Goal: Navigation & Orientation: Find specific page/section

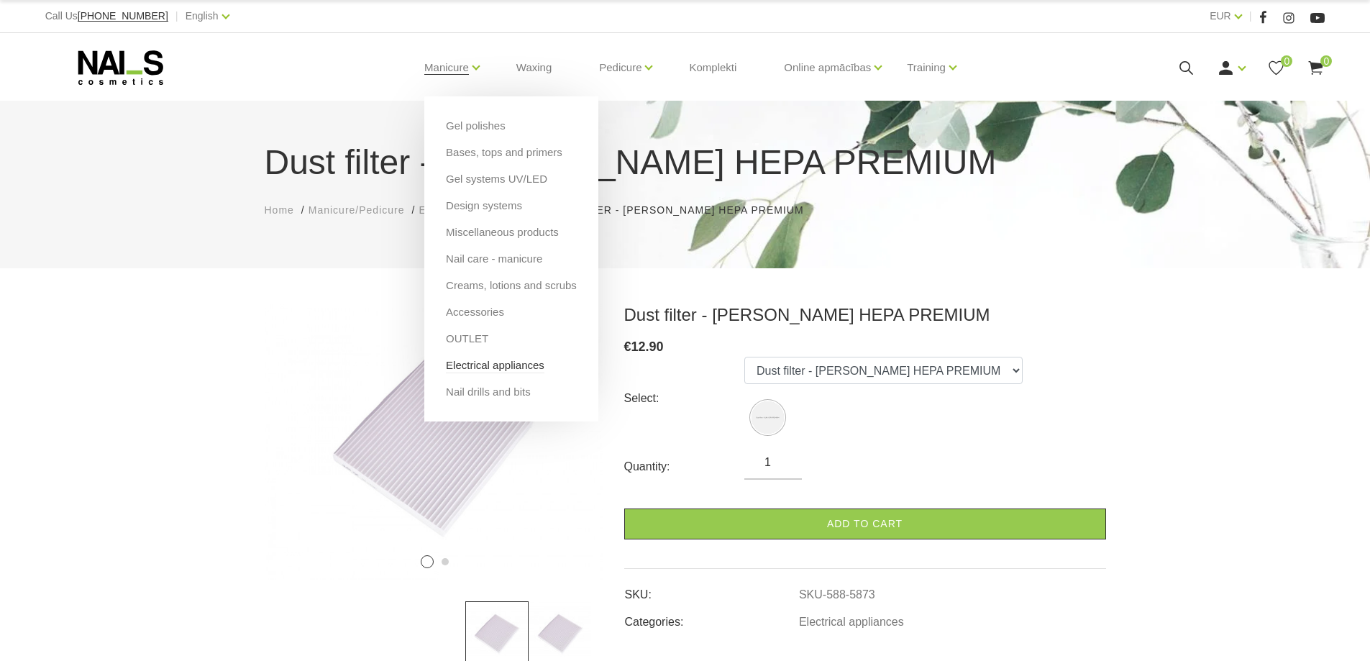
click at [496, 371] on link "Electrical appliances" at bounding box center [495, 365] width 98 height 16
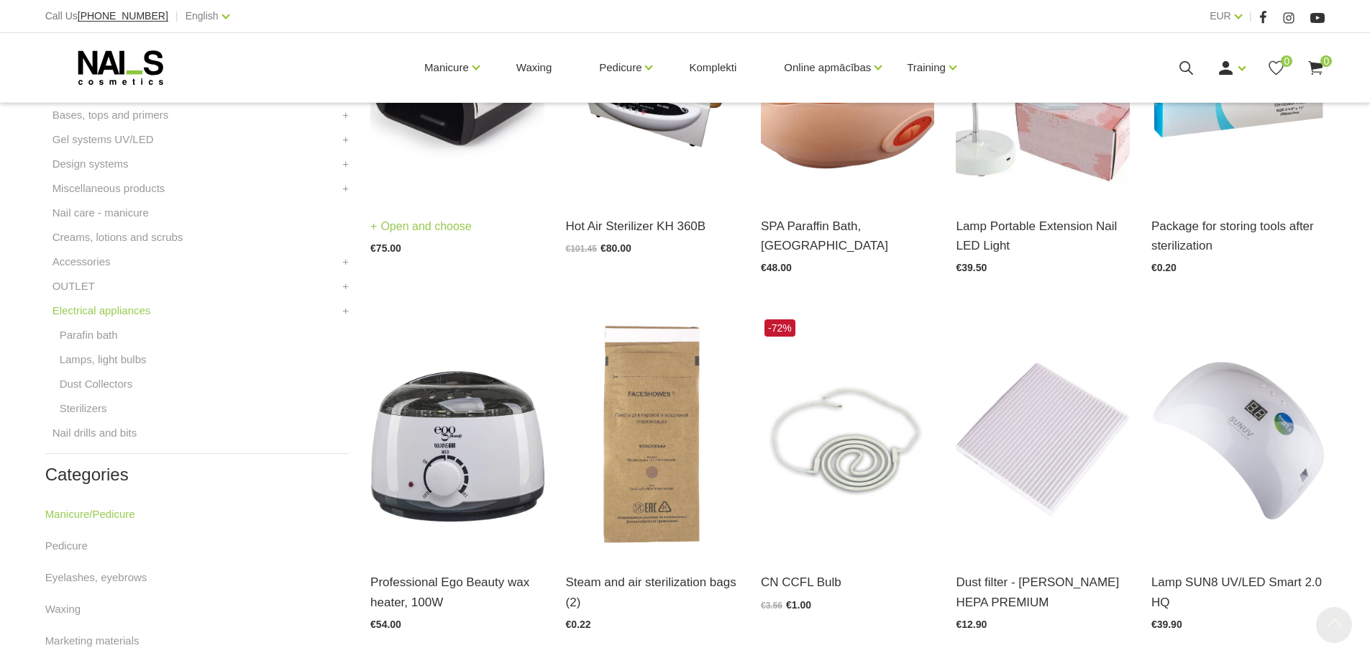
scroll to position [503, 0]
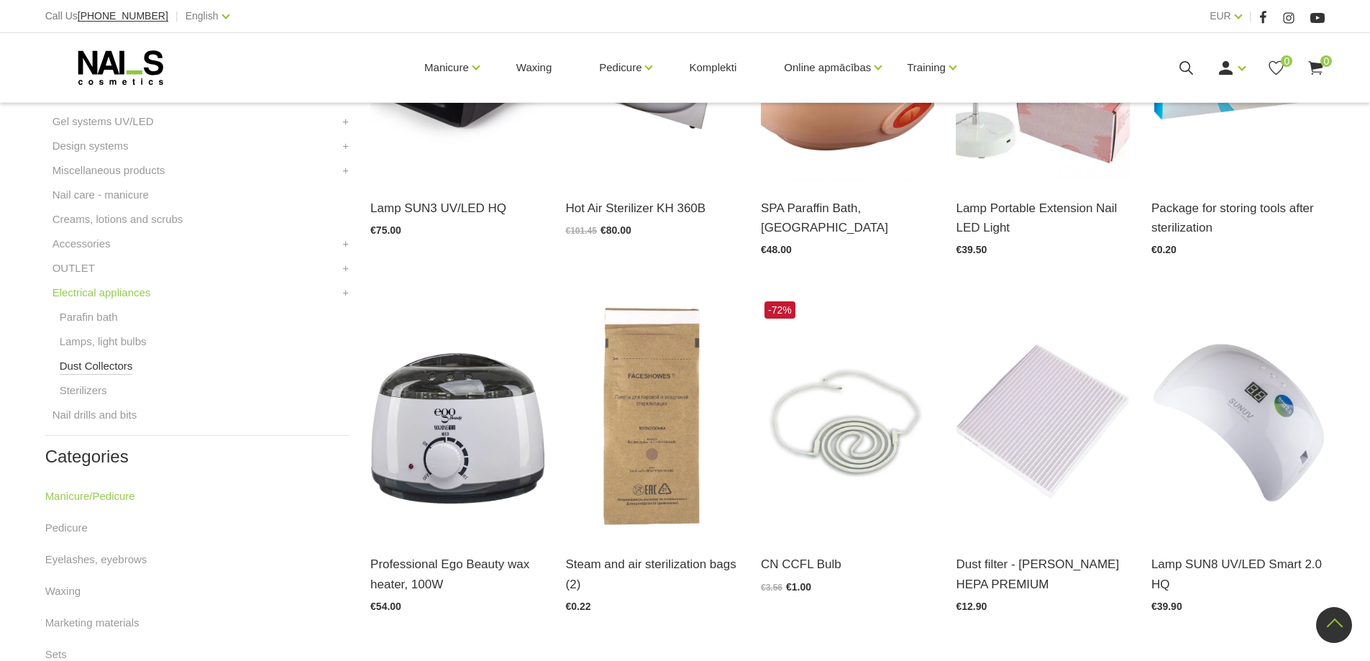
click at [105, 366] on link "Dust Collectors" at bounding box center [96, 365] width 73 height 17
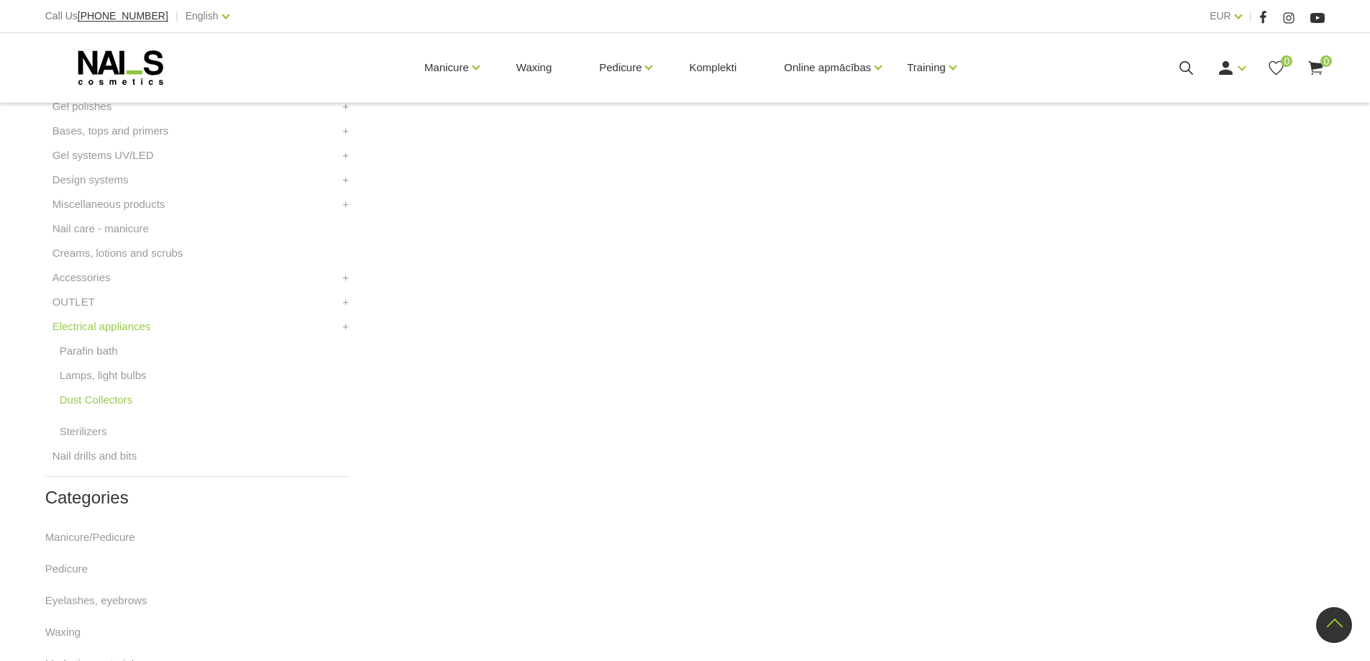
scroll to position [647, 0]
